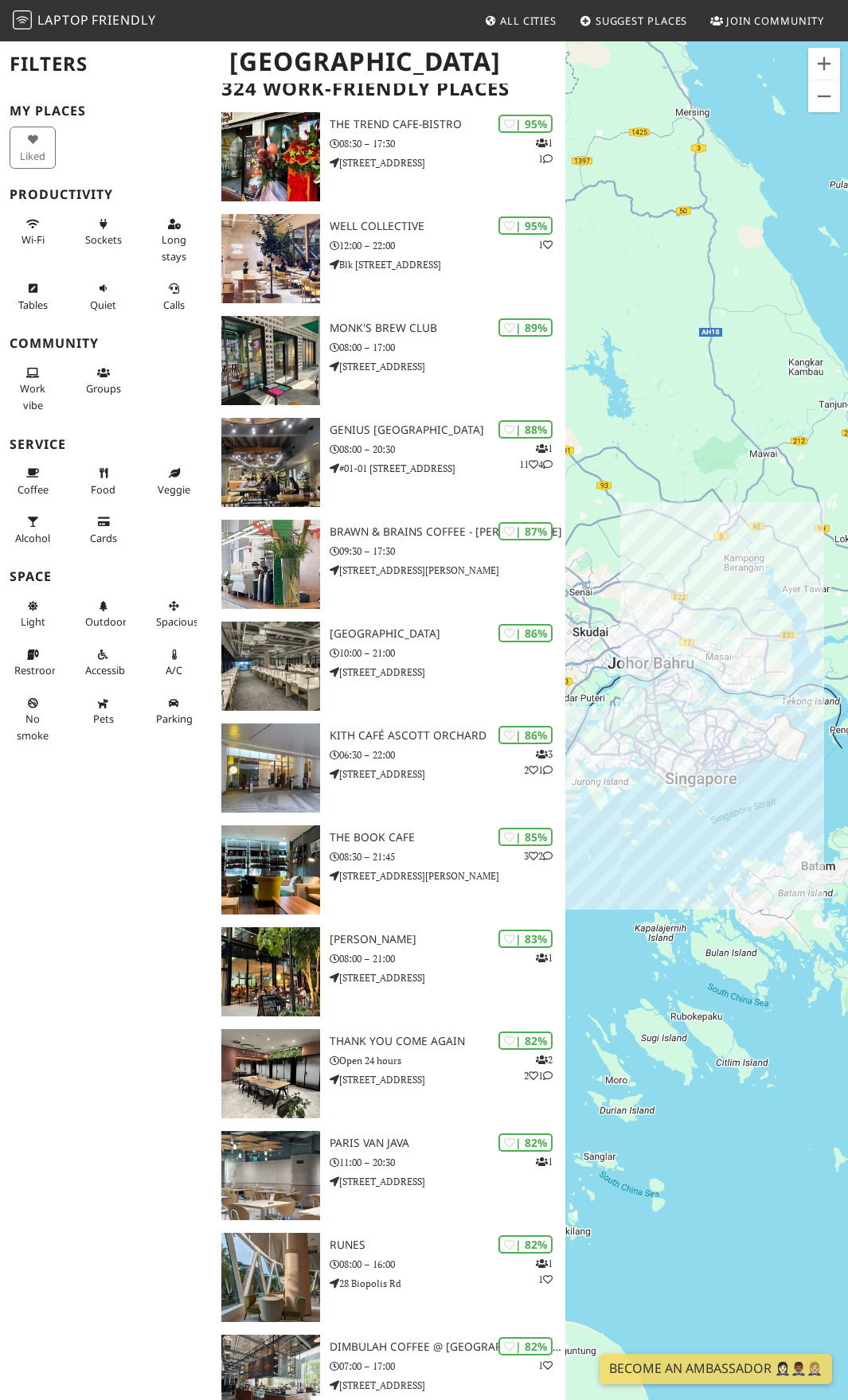
scroll to position [238, 0]
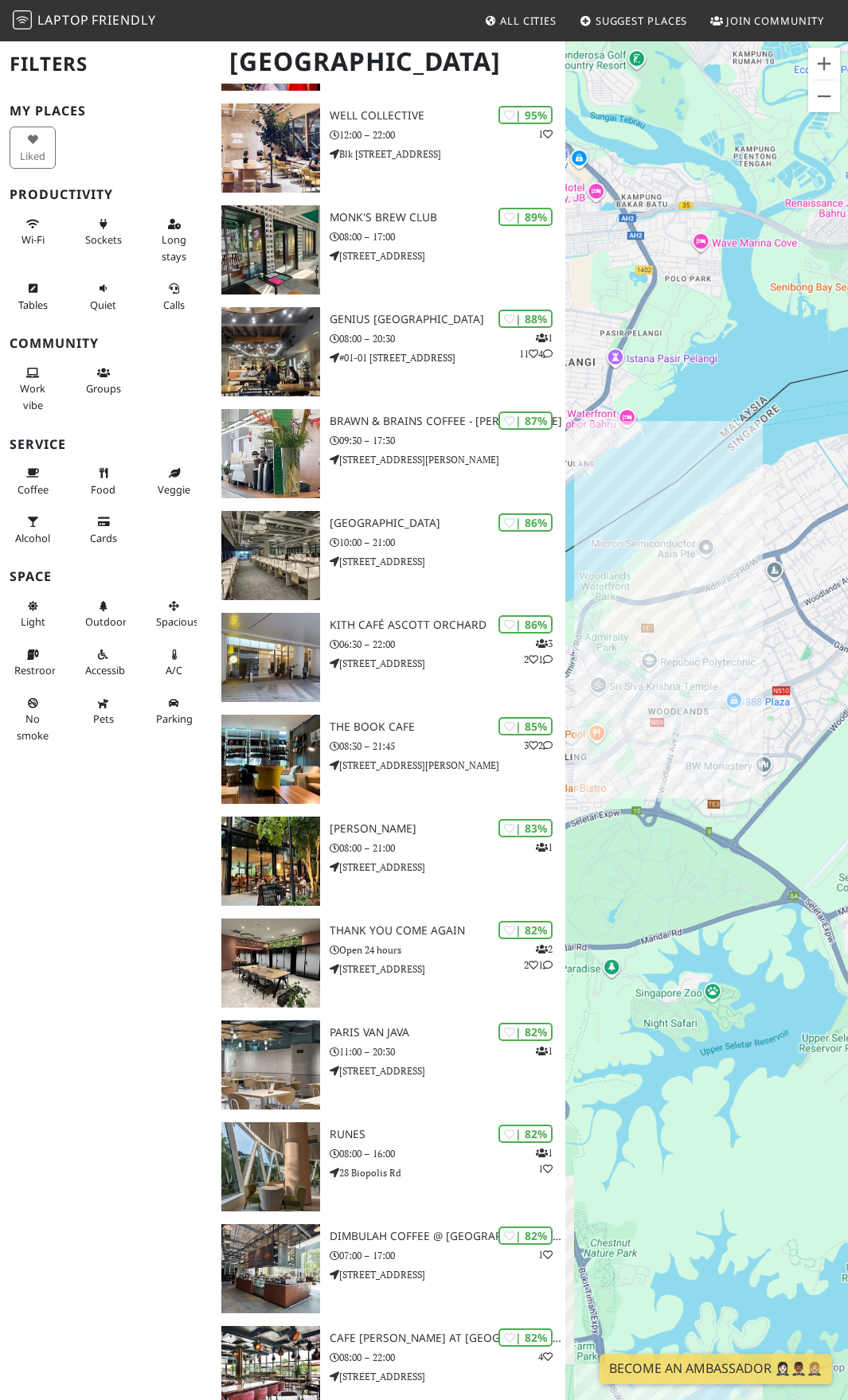
drag, startPoint x: 731, startPoint y: 705, endPoint x: 781, endPoint y: 692, distance: 51.7
click at [781, 692] on div "To navigate, press the arrow keys." at bounding box center [706, 740] width 282 height 1400
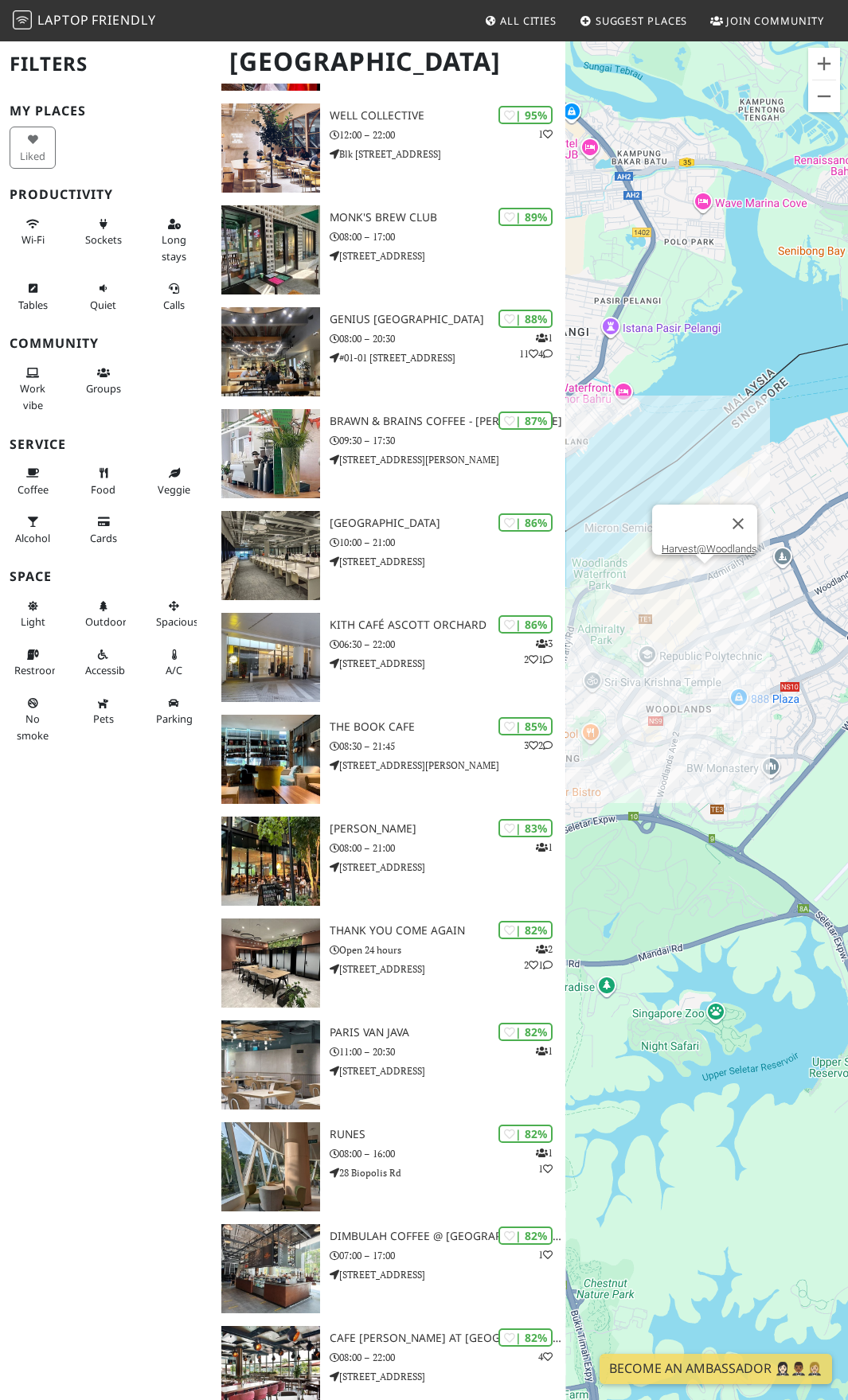
click at [710, 572] on div "To navigate, press the arrow keys. Harvest@Woodlands" at bounding box center [706, 740] width 282 height 1400
click at [652, 733] on div "To navigate, press the arrow keys. Harvest@Woodlands Rocky Master @ [PERSON_NAM…" at bounding box center [706, 740] width 282 height 1400
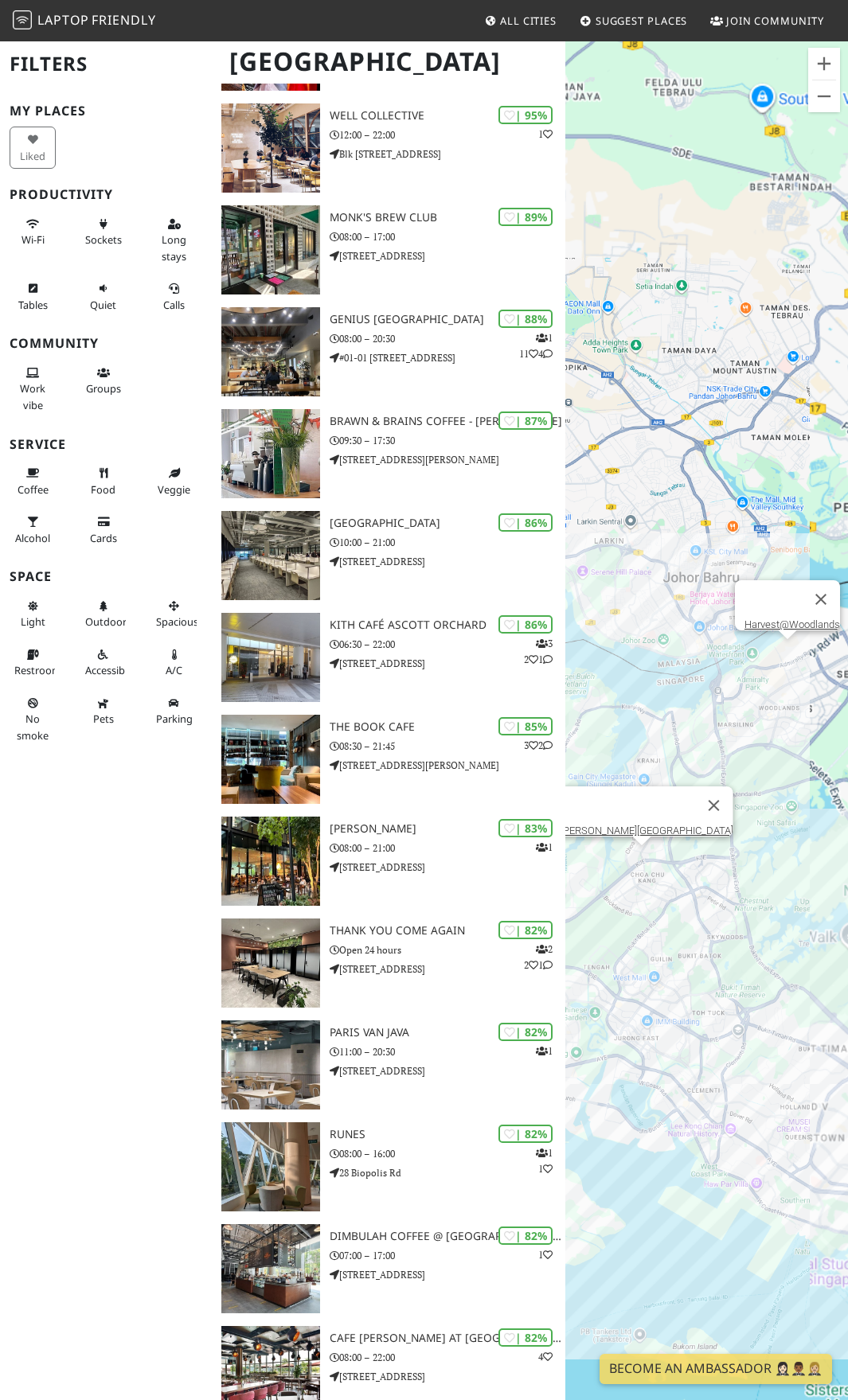
scroll to position [79, 0]
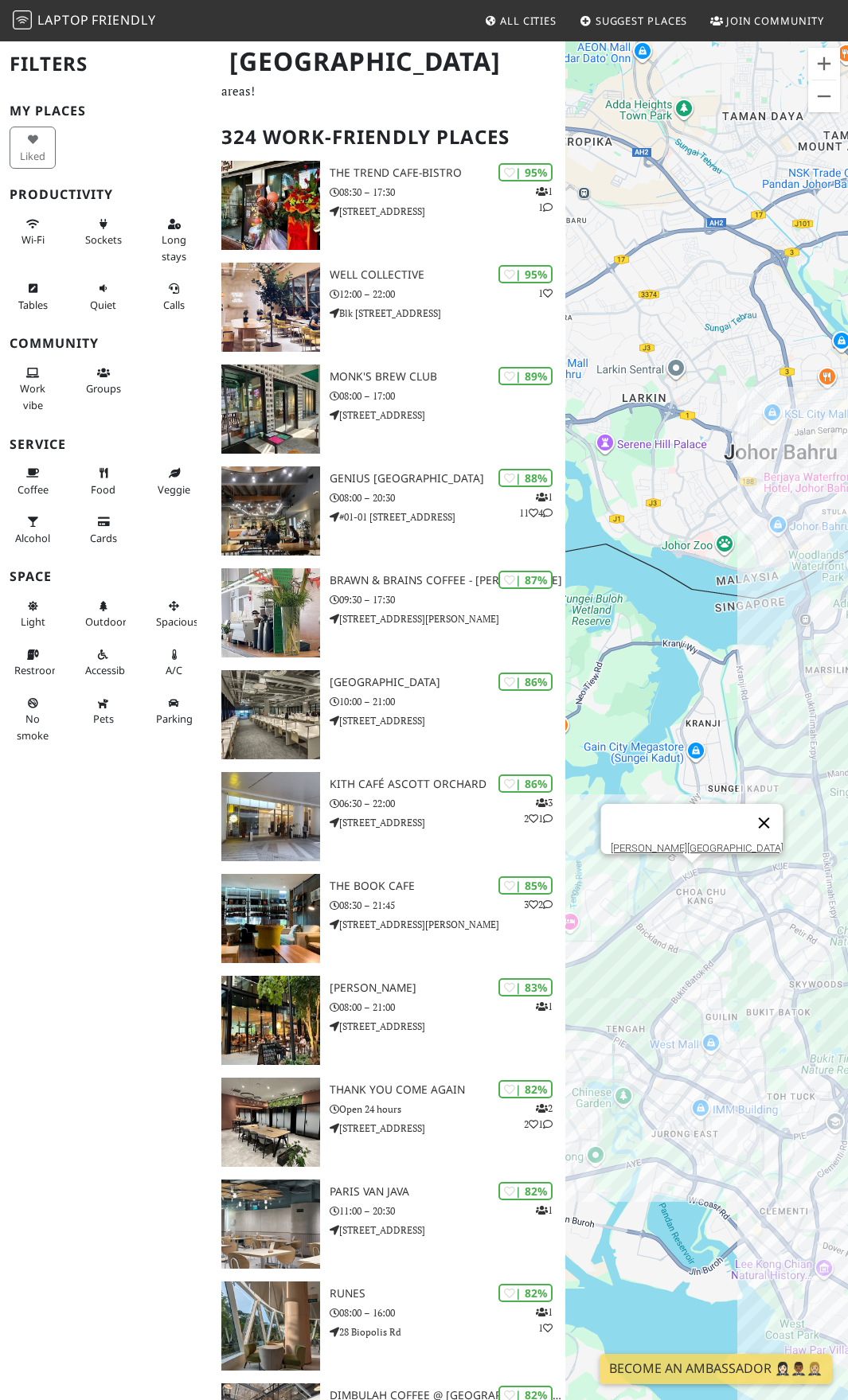
click at [751, 812] on button "Close" at bounding box center [763, 822] width 38 height 38
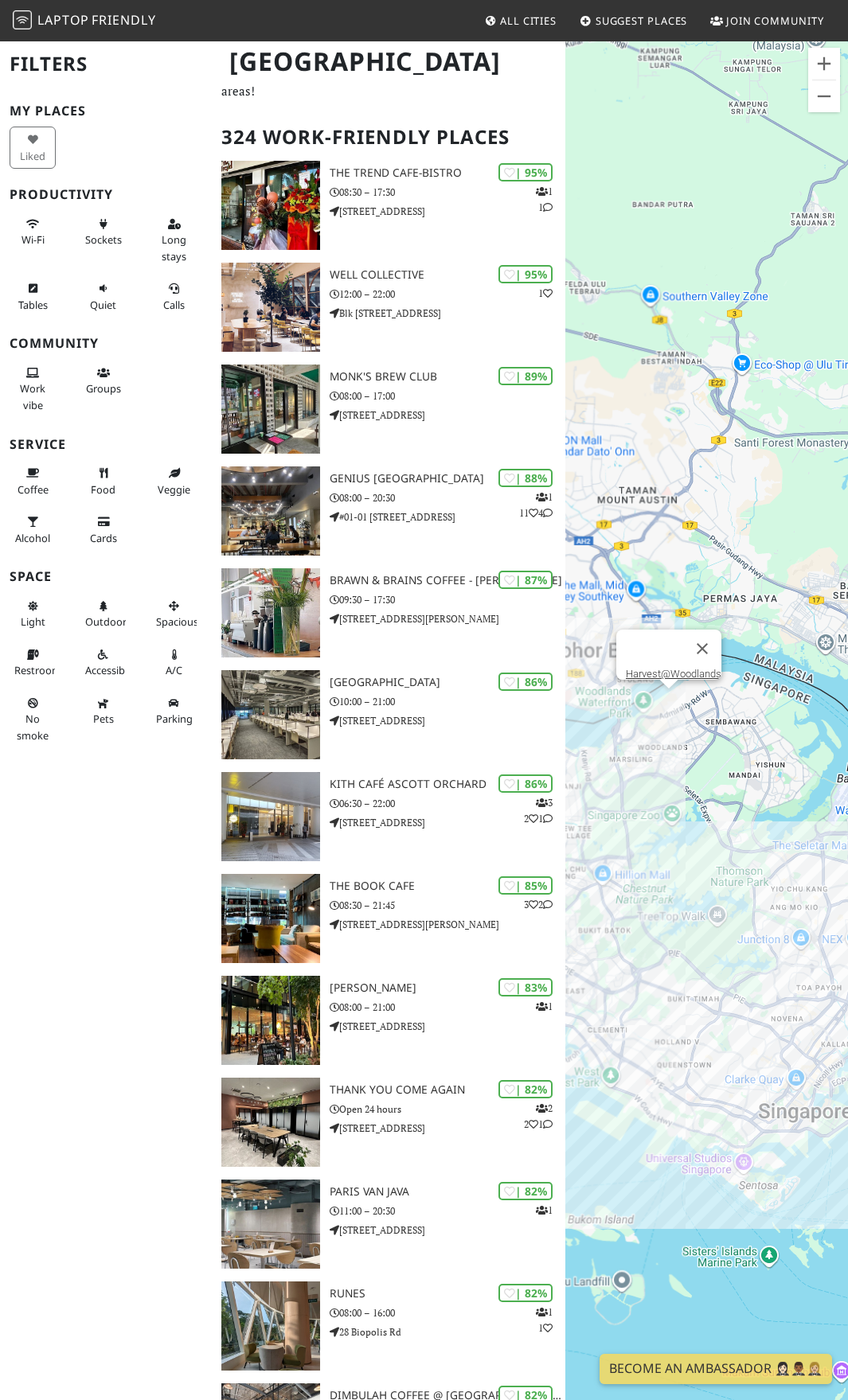
drag, startPoint x: 801, startPoint y: 790, endPoint x: 635, endPoint y: 815, distance: 167.9
click at [635, 815] on div "To navigate, press the arrow keys. Harvest@Woodlands" at bounding box center [706, 740] width 282 height 1400
drag, startPoint x: 789, startPoint y: 809, endPoint x: 745, endPoint y: 782, distance: 51.6
click at [745, 782] on div "To navigate, press the arrow keys. Harvest@Woodlands" at bounding box center [706, 740] width 282 height 1400
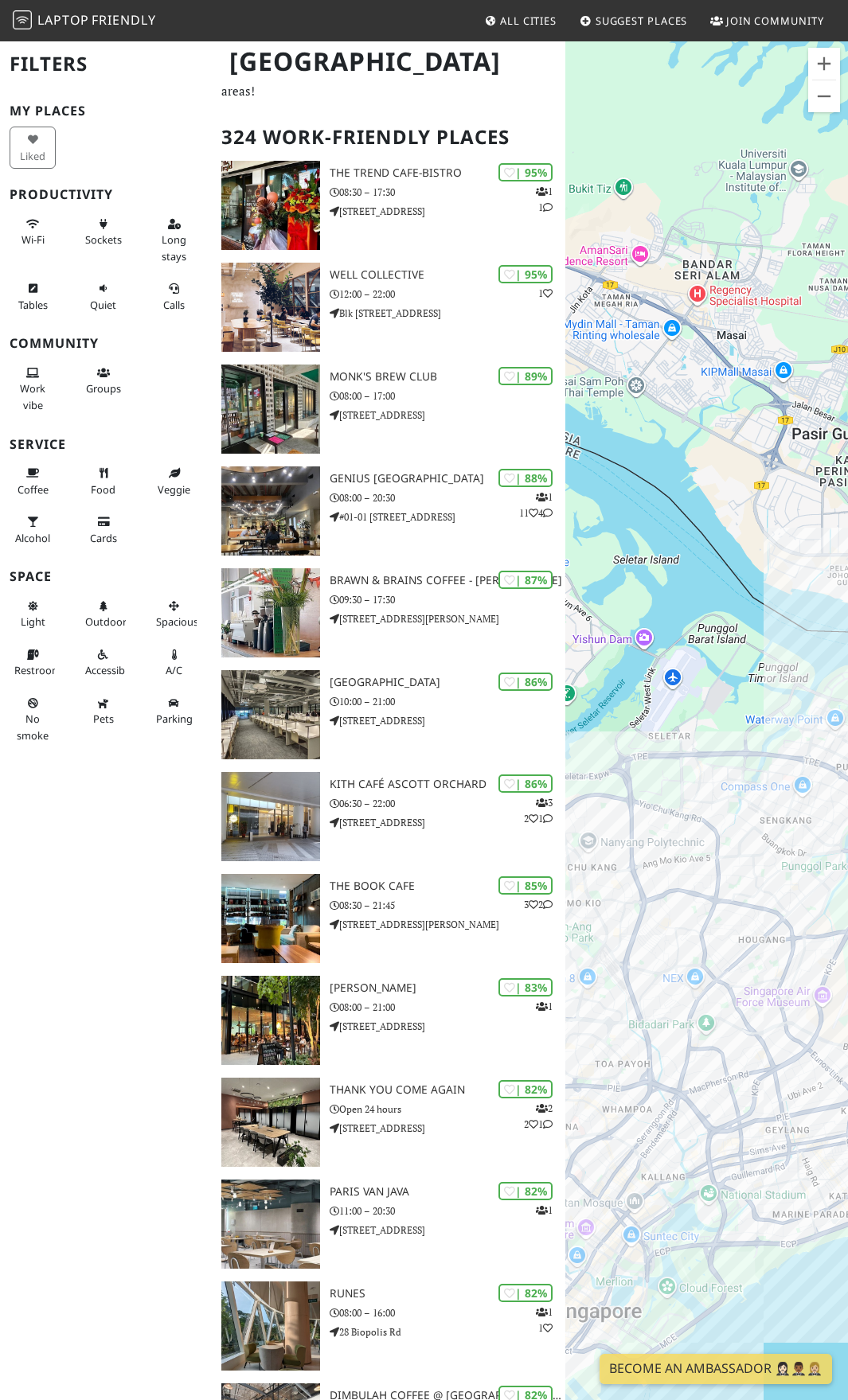
drag, startPoint x: 734, startPoint y: 826, endPoint x: 654, endPoint y: 814, distance: 80.9
click at [654, 814] on div "To navigate, press the arrow keys. Harvest@Woodlands" at bounding box center [706, 740] width 282 height 1400
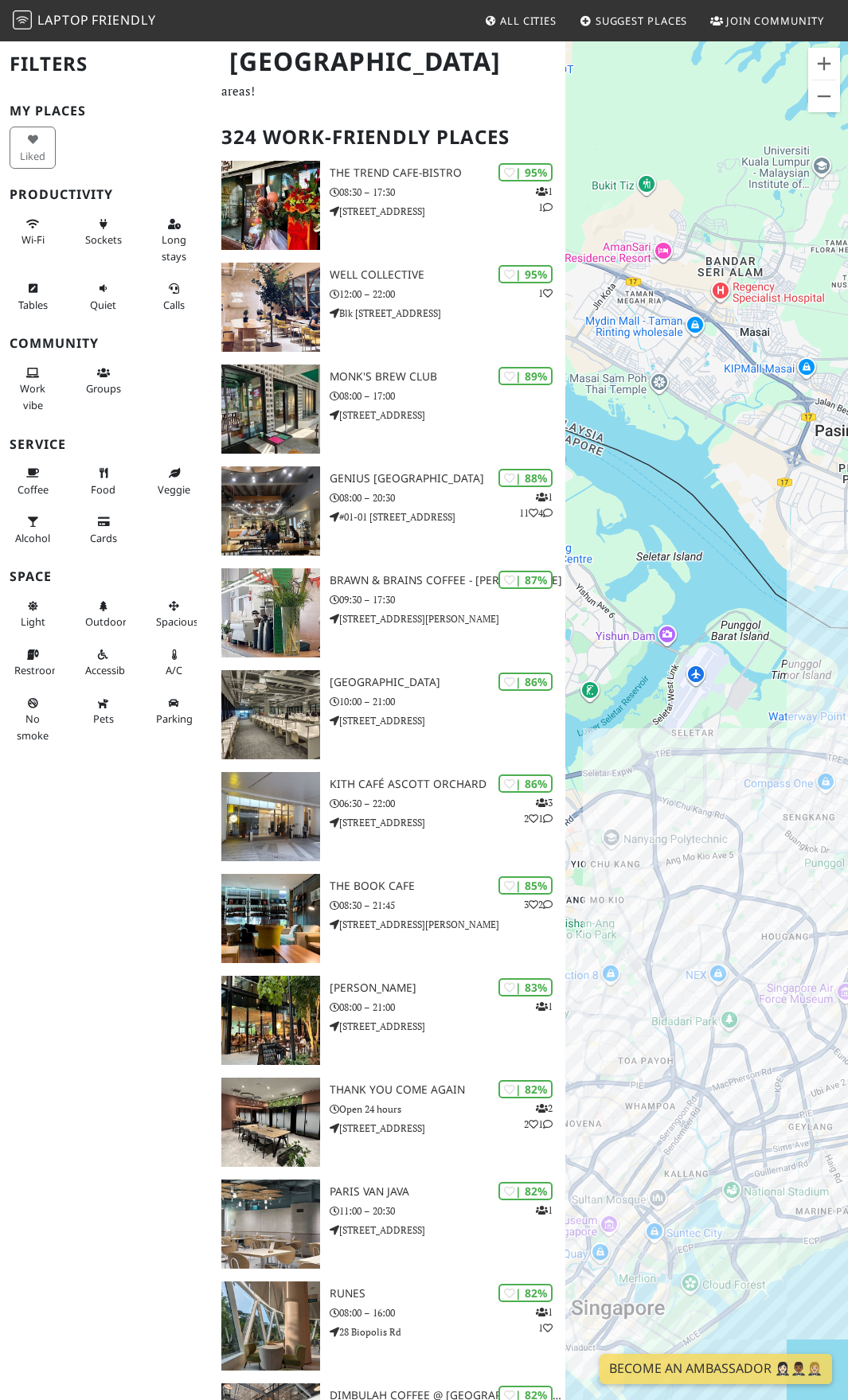
drag, startPoint x: 790, startPoint y: 801, endPoint x: 808, endPoint y: 799, distance: 18.1
click at [808, 799] on div "To navigate, press the arrow keys. Harvest@Woodlands" at bounding box center [706, 740] width 282 height 1400
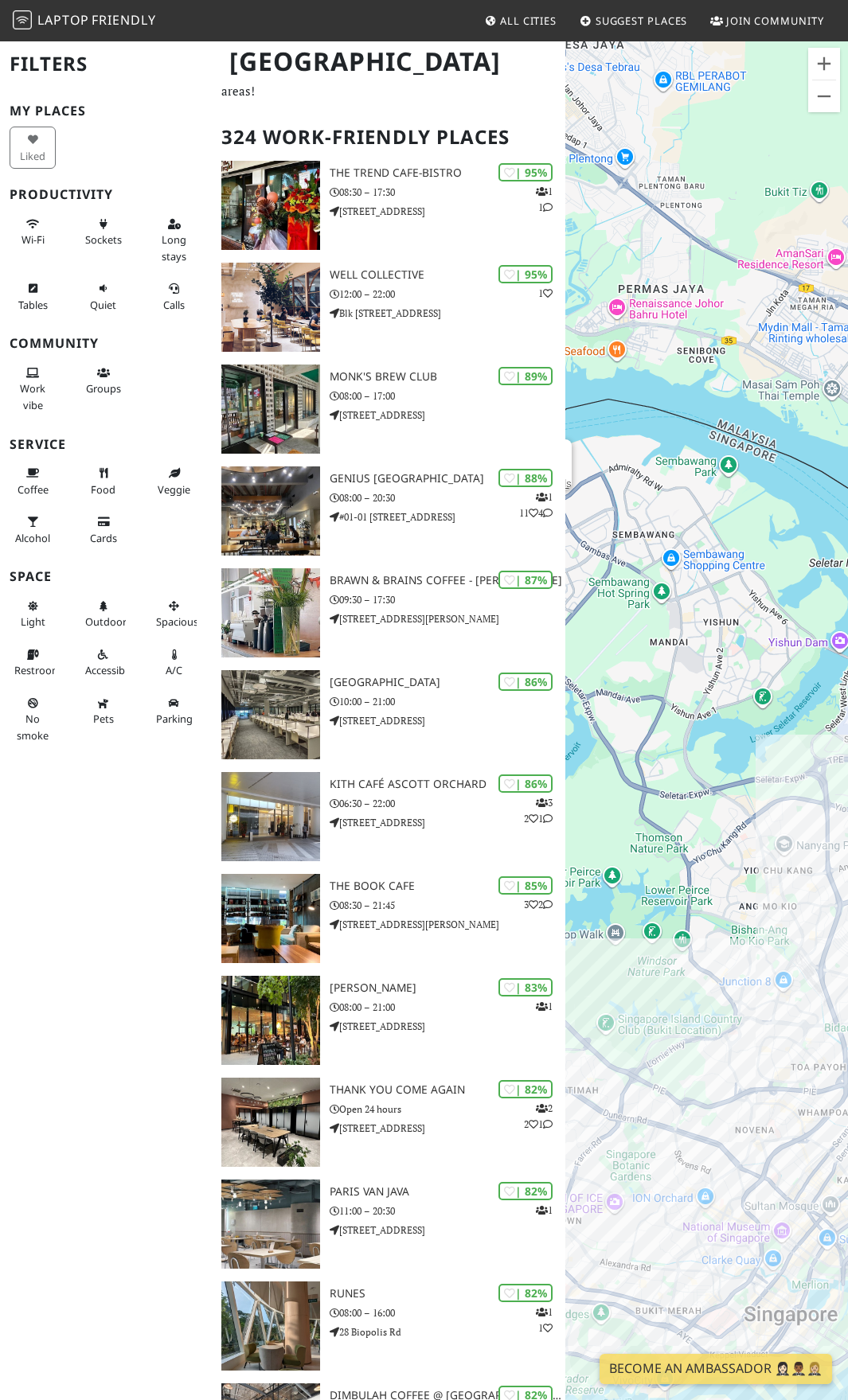
drag, startPoint x: 712, startPoint y: 790, endPoint x: 814, endPoint y: 801, distance: 102.6
click at [814, 801] on div "To navigate, press the arrow keys. Harvest@Woodlands" at bounding box center [706, 740] width 282 height 1400
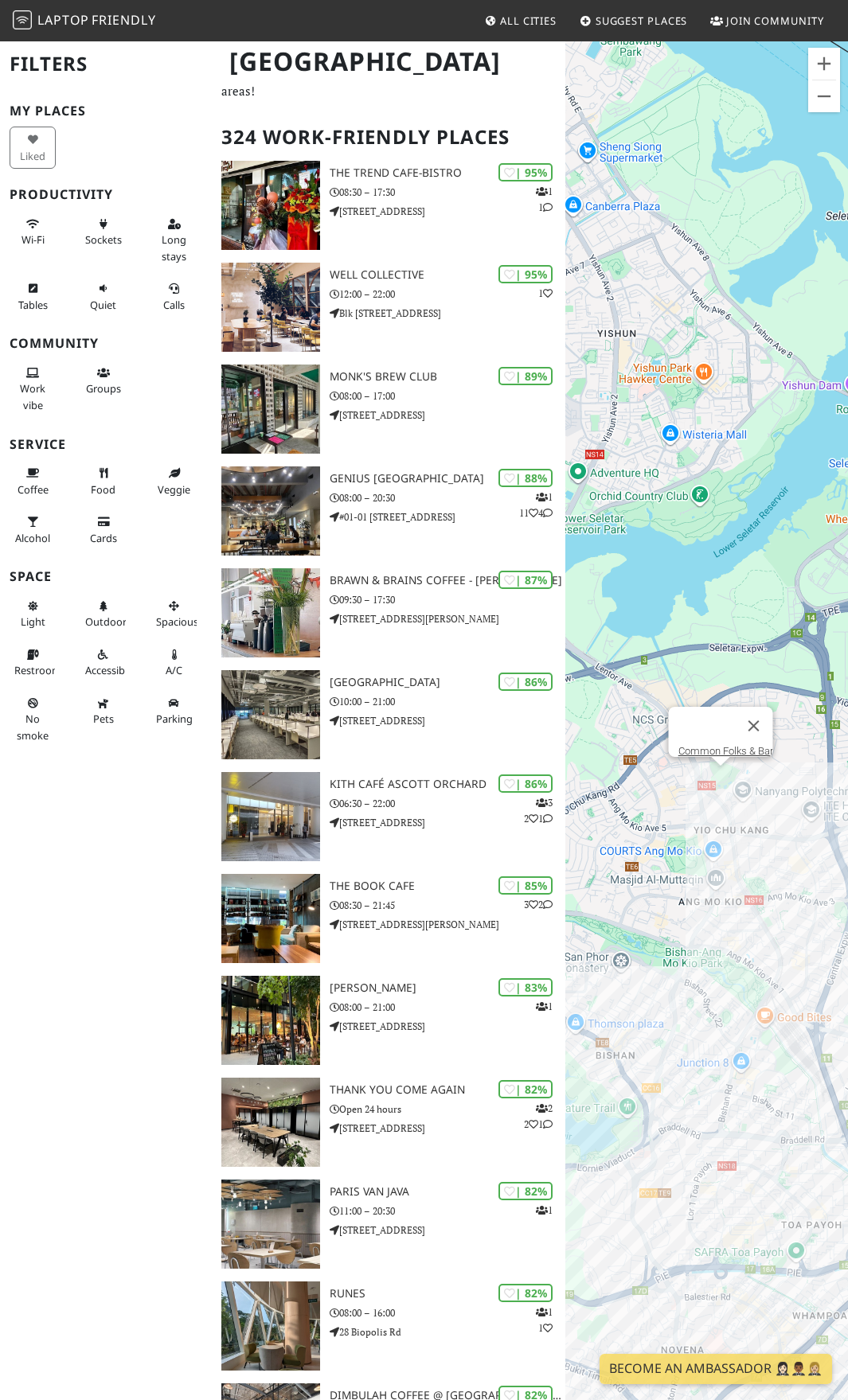
click at [723, 785] on div "To navigate, press the arrow keys. Harvest@Woodlands Common Folks & Bar" at bounding box center [706, 740] width 282 height 1400
click at [719, 745] on link "Common Folks & Bar" at bounding box center [725, 751] width 95 height 12
